Goal: Communication & Community: Answer question/provide support

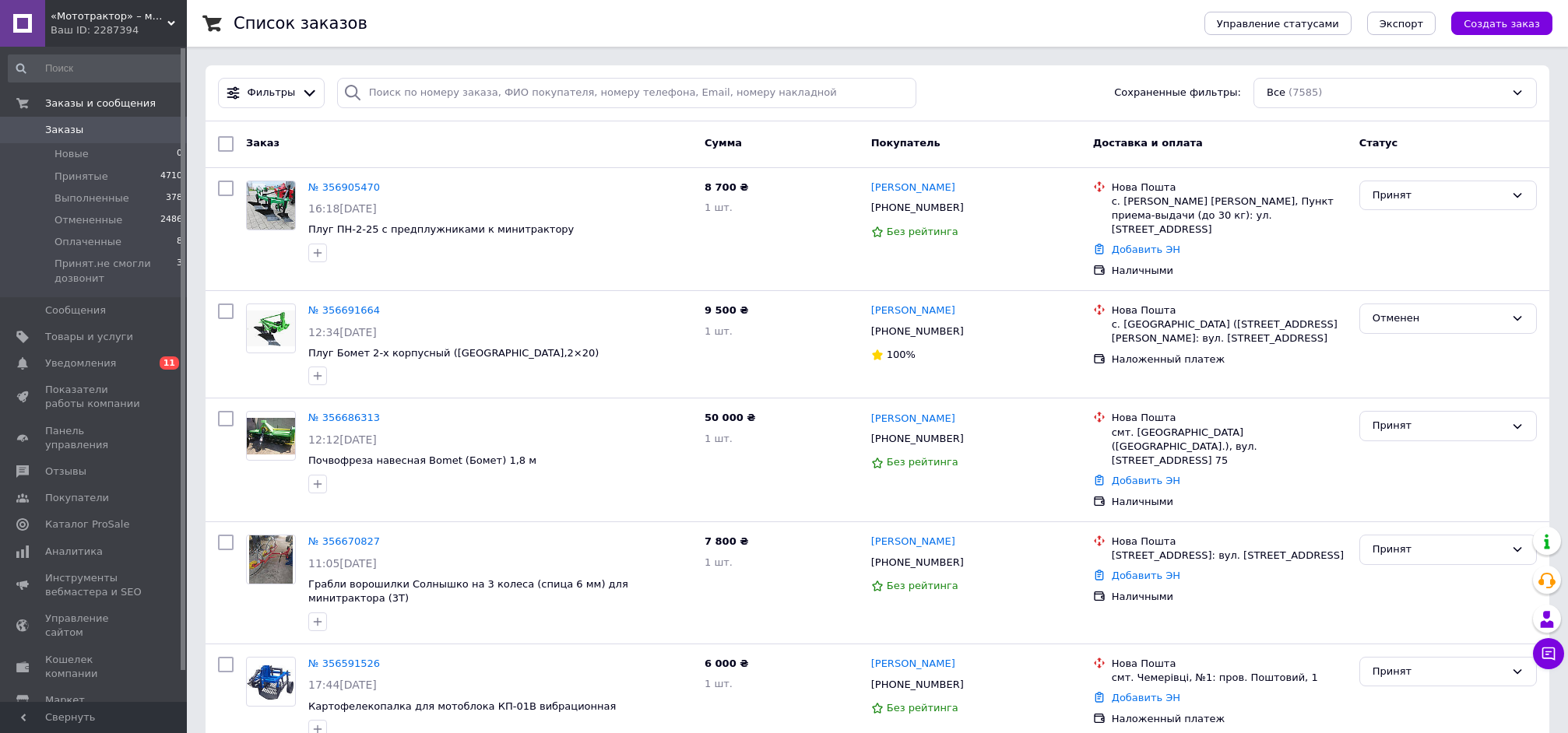
click at [125, 30] on div "Ваш ID: 2287394" at bounding box center [118, 30] width 136 height 14
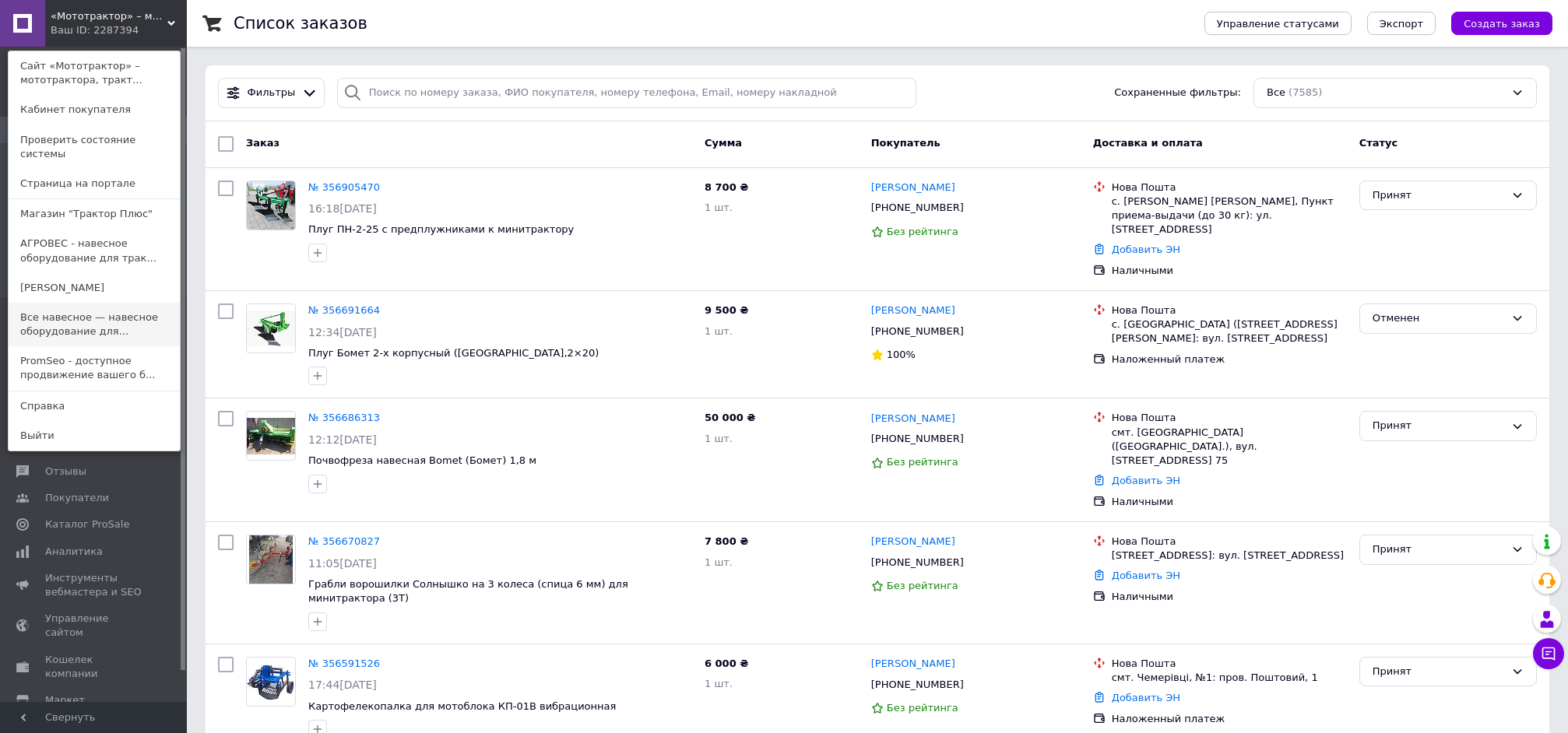
click at [89, 315] on link "Все навесное — навесное оборудование для..." at bounding box center [94, 325] width 171 height 44
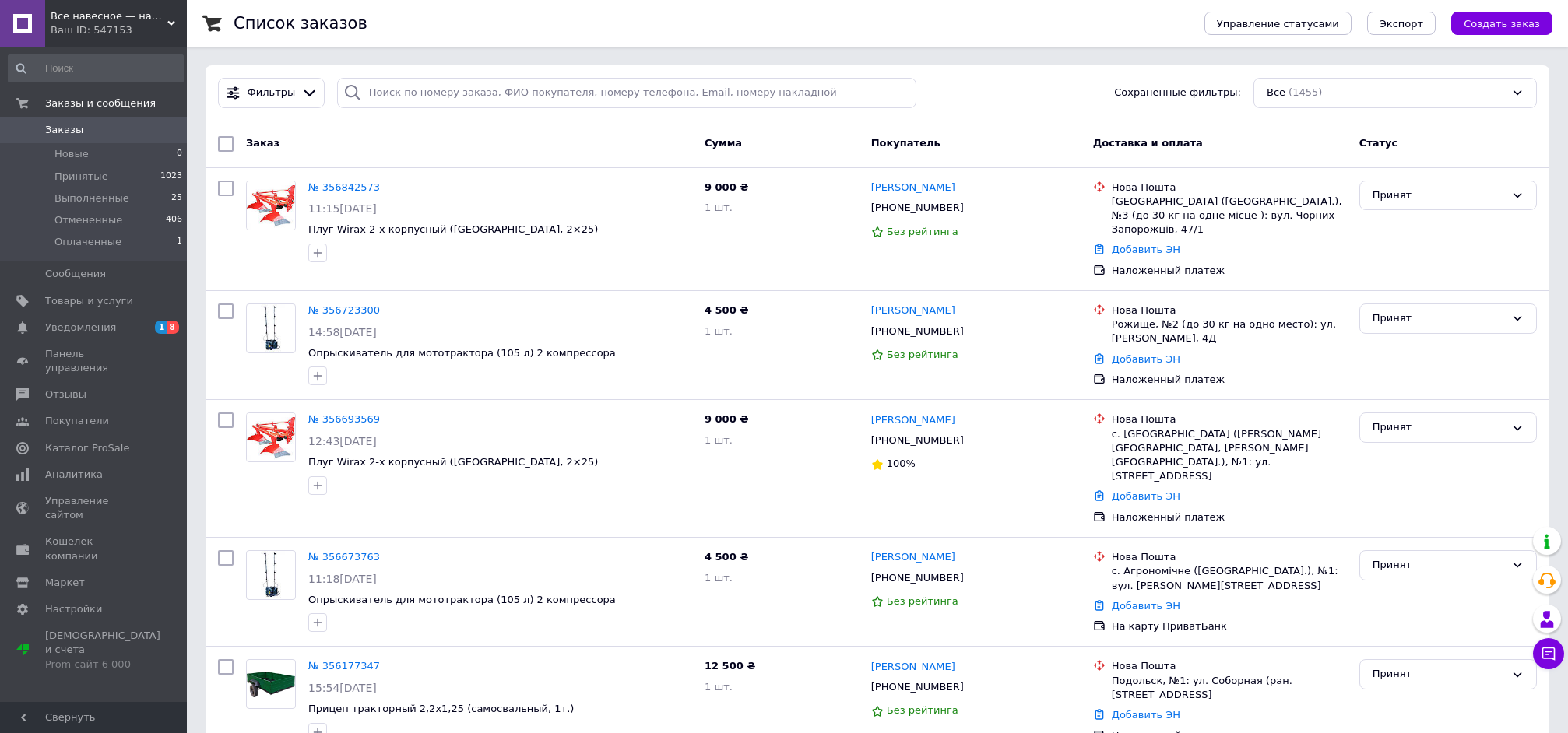
click at [87, 18] on span "Все навесное — навесное оборудование для тракторов и мотоблоков" at bounding box center [109, 16] width 116 height 14
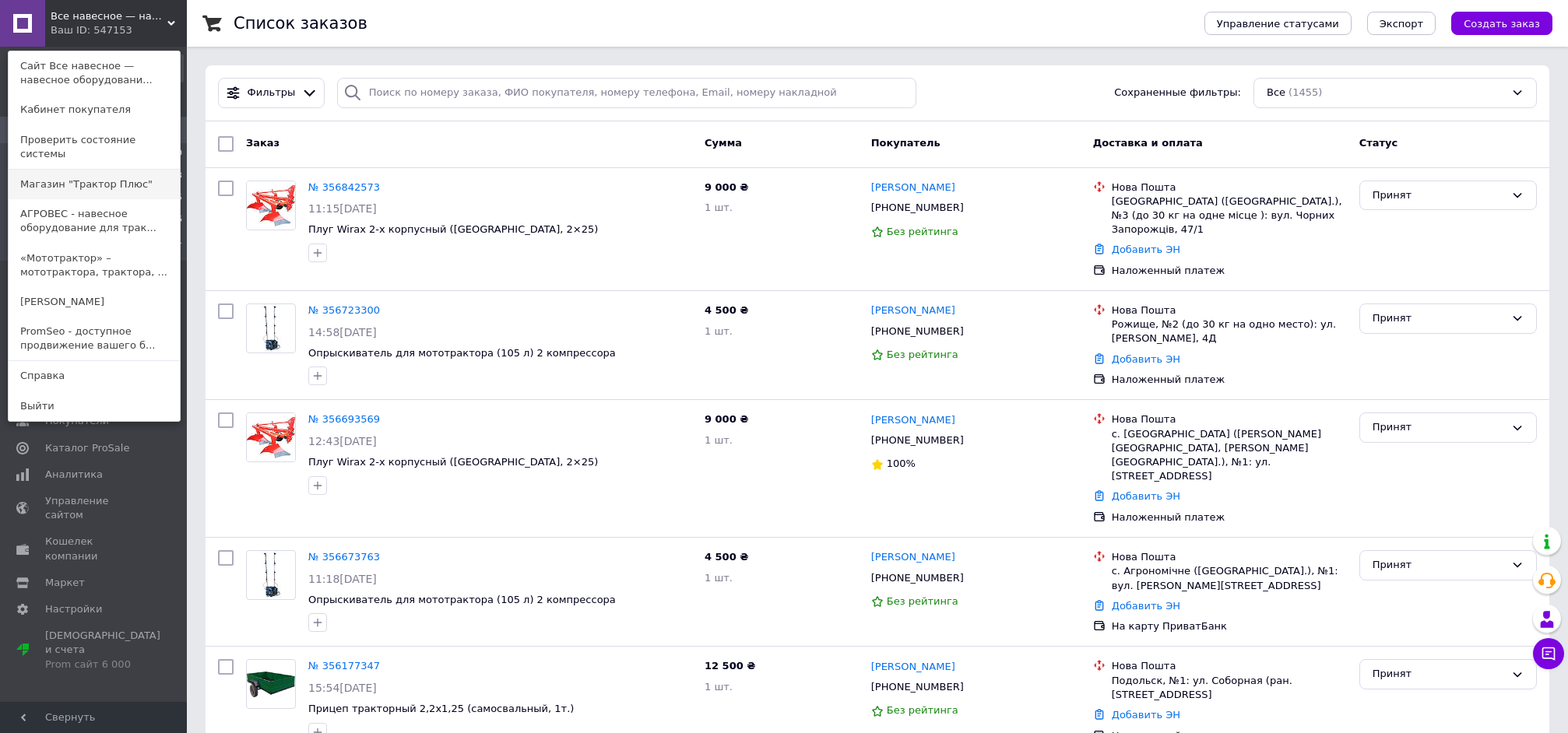
click at [91, 170] on link "Магазин "Трактор Плюс"" at bounding box center [94, 184] width 171 height 30
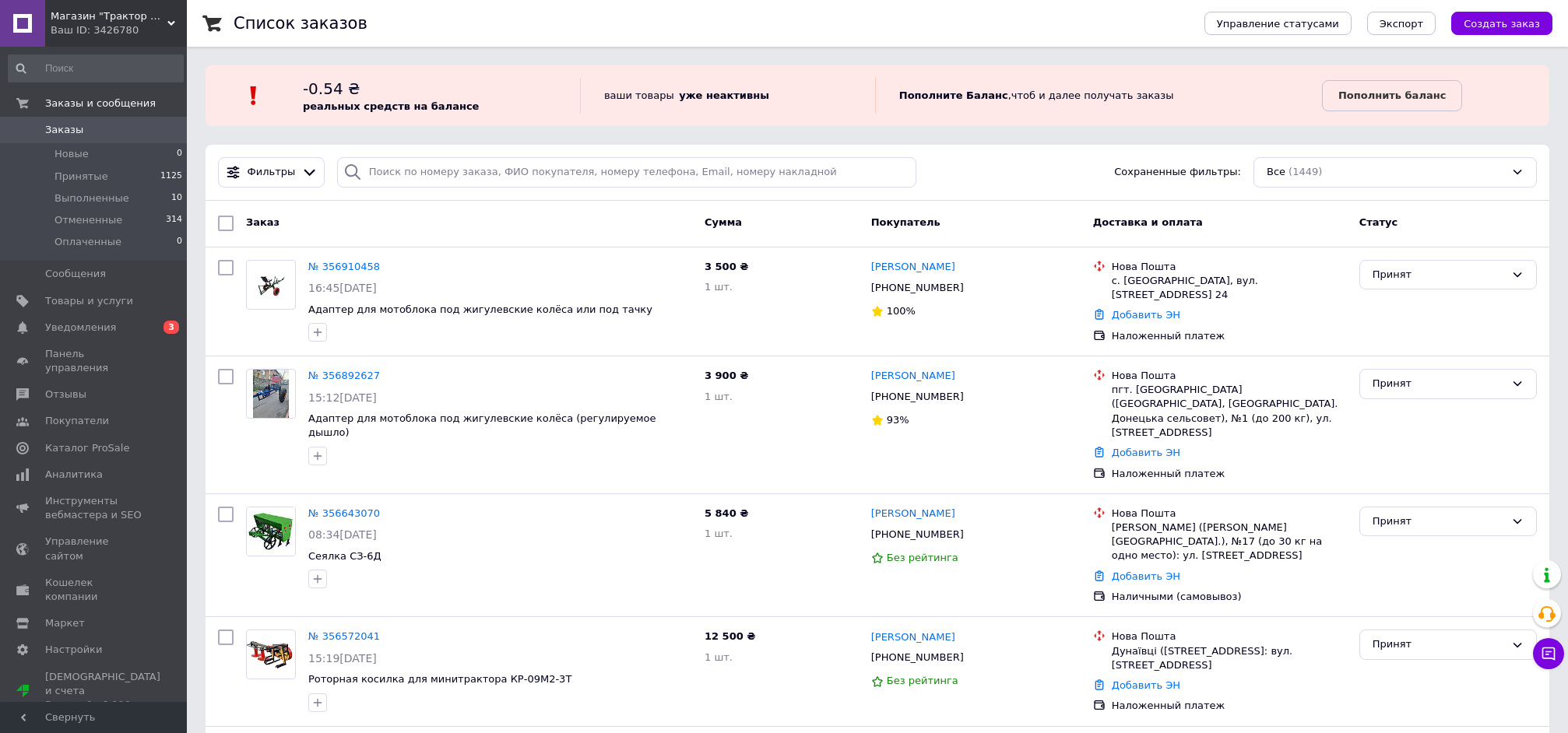
click at [126, 19] on span "Магазин "Трактор Плюс"" at bounding box center [109, 16] width 116 height 14
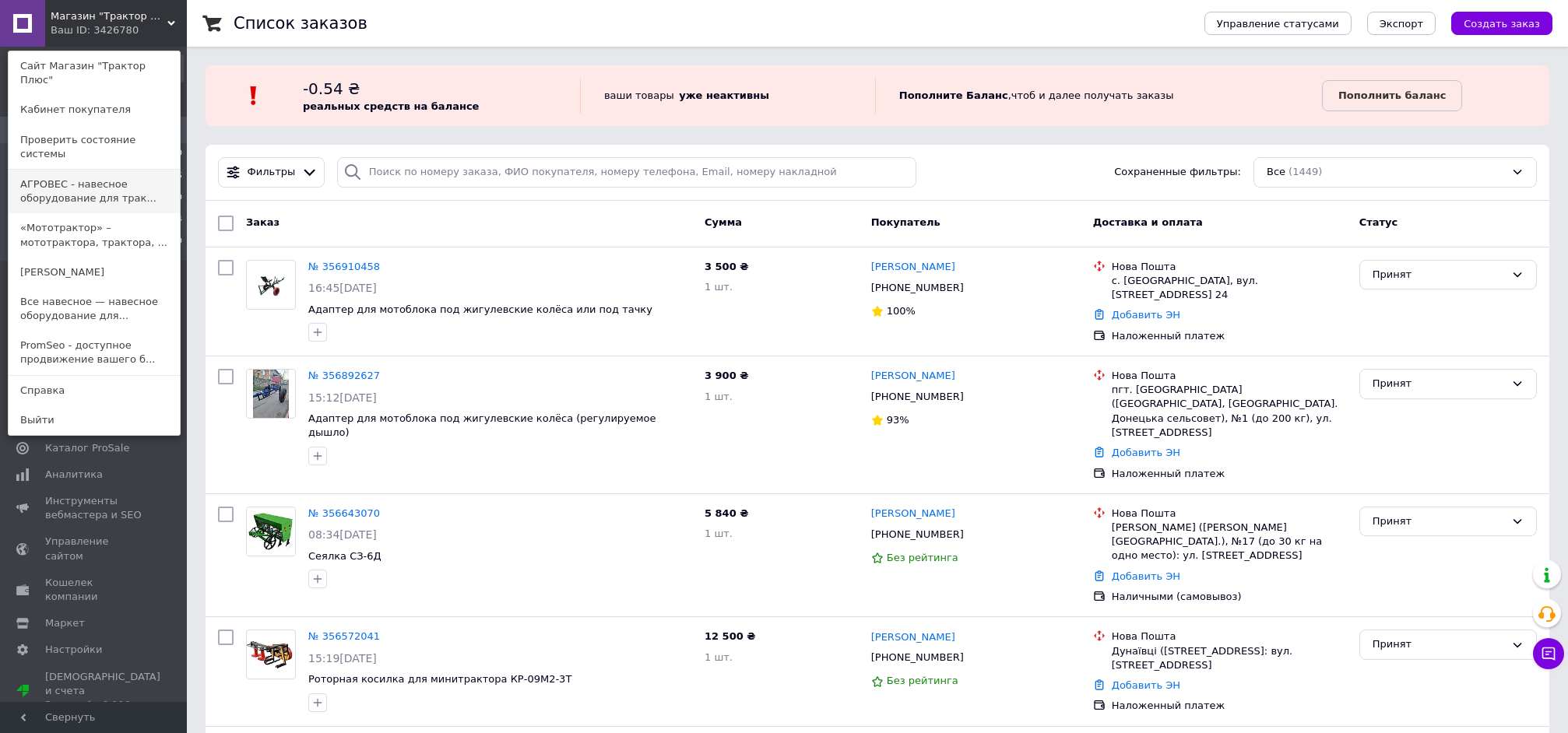
click at [91, 170] on link "АГРОВЕС - навесное оборудование для трак..." at bounding box center [94, 191] width 171 height 44
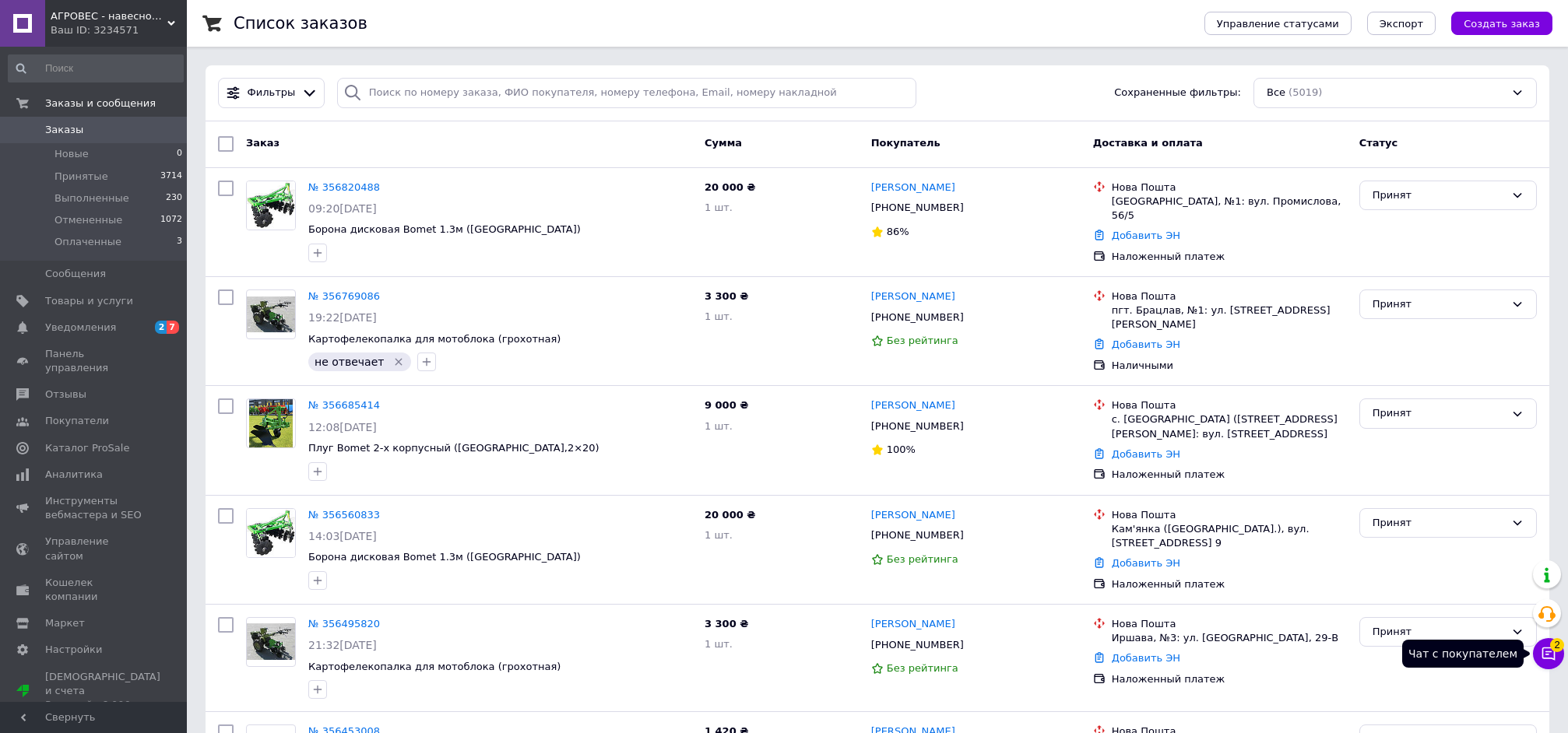
click at [1549, 654] on icon at bounding box center [1548, 654] width 15 height 15
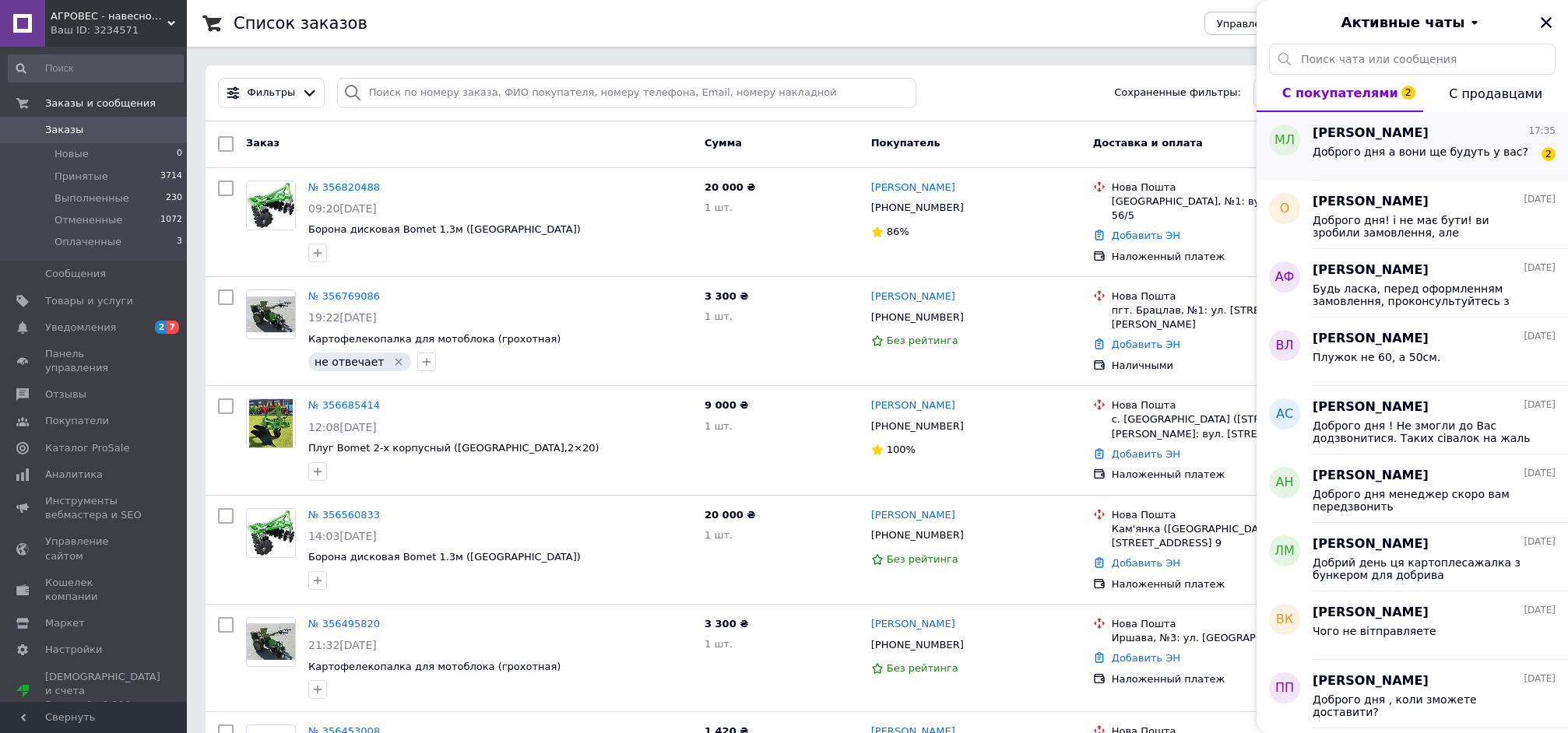
click at [1356, 166] on div "Доброго дня а вони ще будуть у вас?" at bounding box center [1420, 157] width 216 height 22
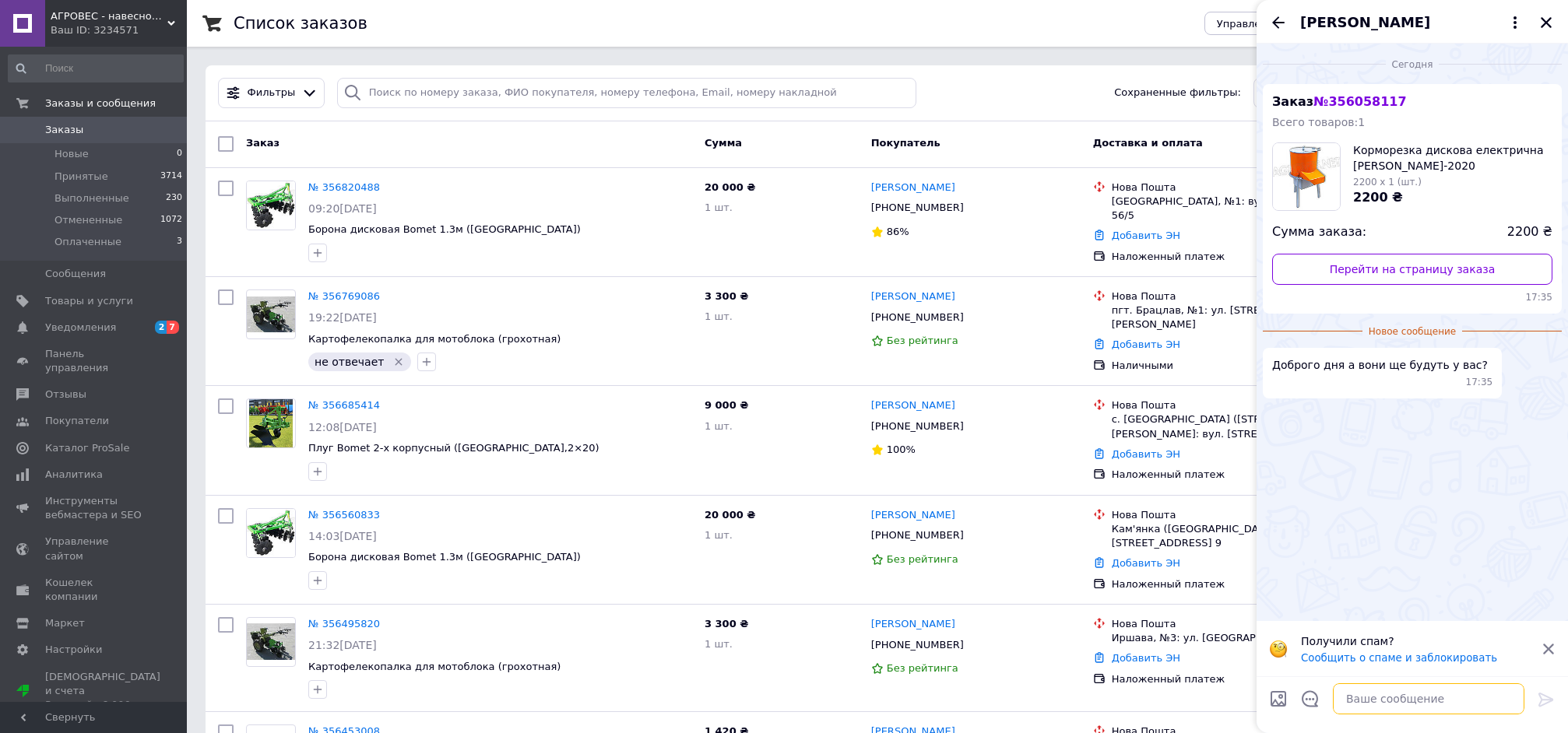
click at [1374, 698] on textarea at bounding box center [1428, 698] width 191 height 31
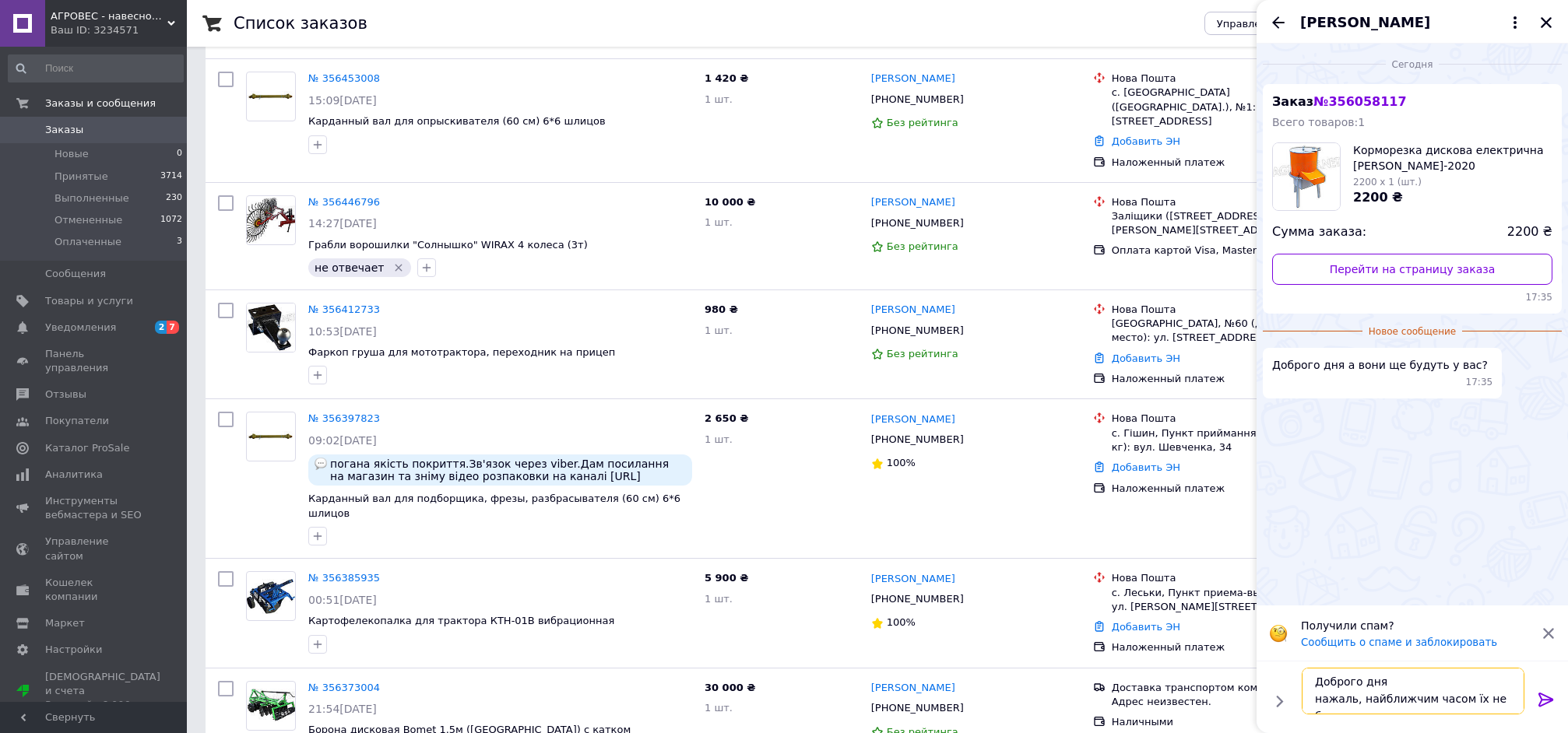
scroll to position [10, 0]
type textarea "Доброго дня нажаль, найближчим часом їх не буде"
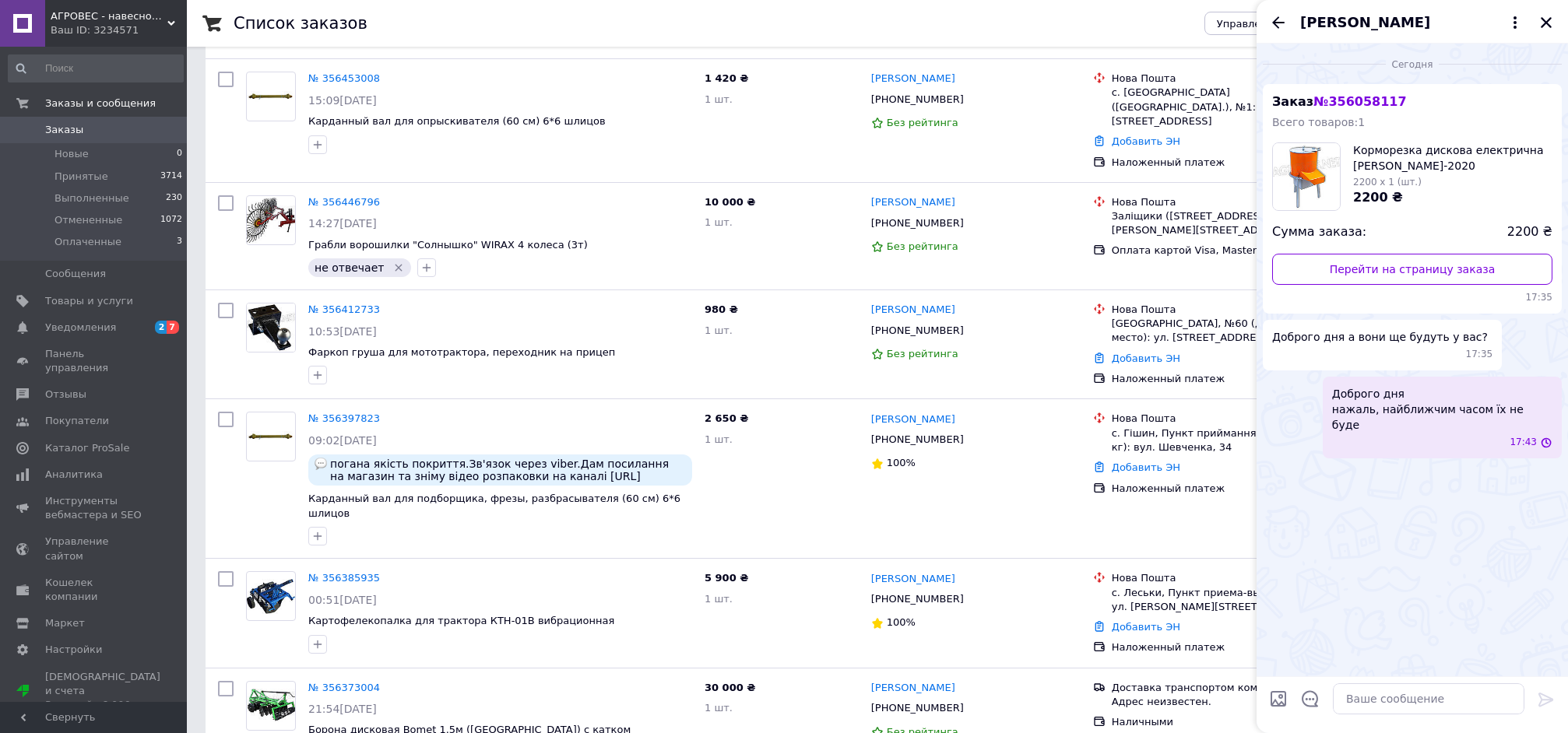
click at [61, 131] on span "Заказы" at bounding box center [64, 130] width 38 height 14
